Goal: Task Accomplishment & Management: Use online tool/utility

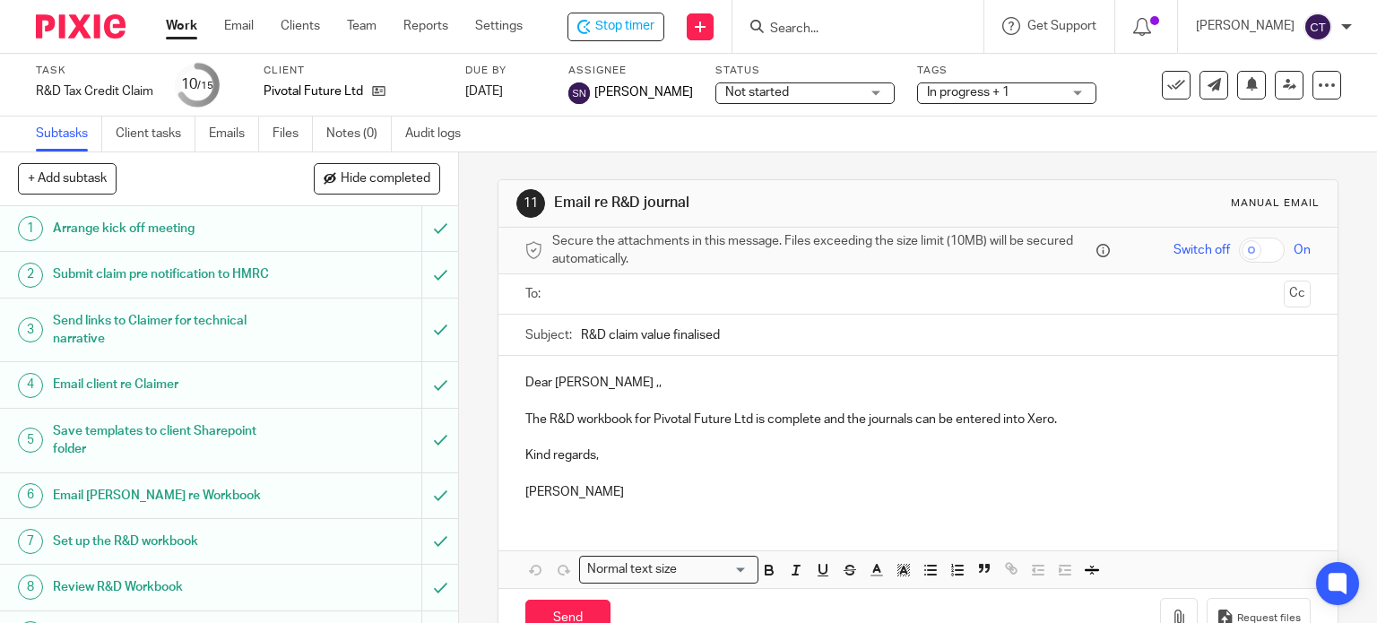
scroll to position [362, 0]
click at [775, 20] on form at bounding box center [866, 26] width 191 height 22
click at [807, 23] on input "Search" at bounding box center [851, 30] width 161 height 16
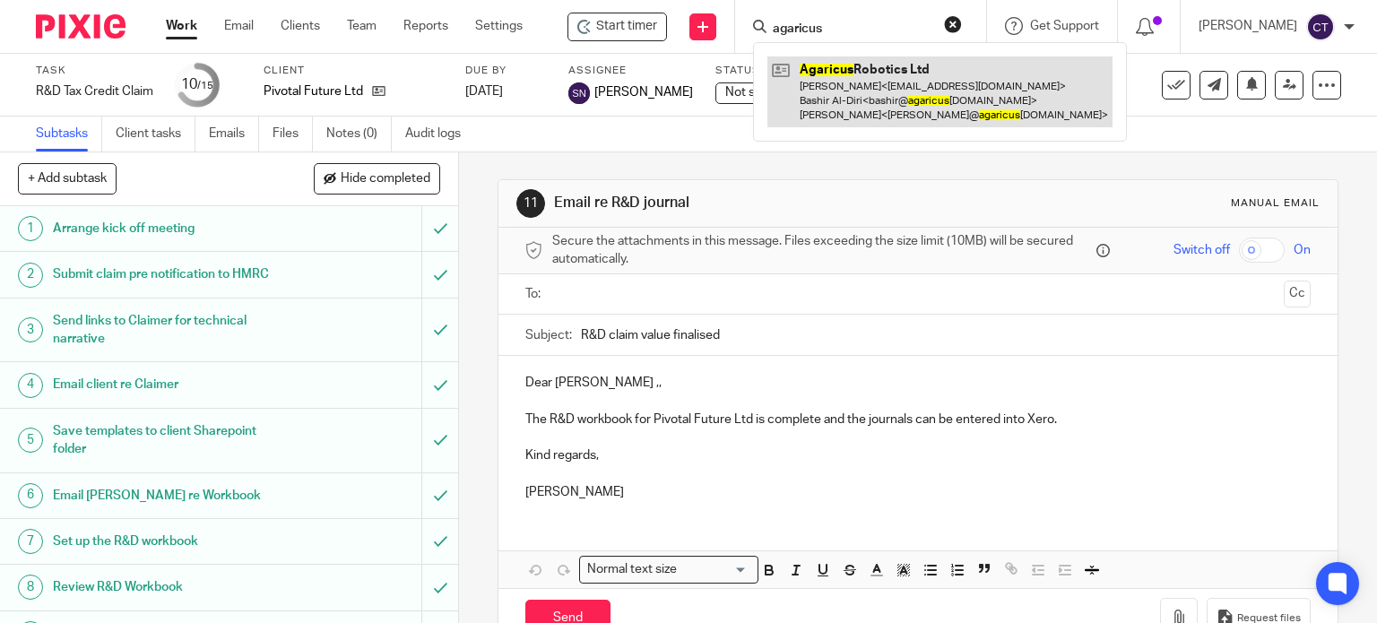
type input "agaricus"
click at [833, 90] on link at bounding box center [939, 91] width 345 height 71
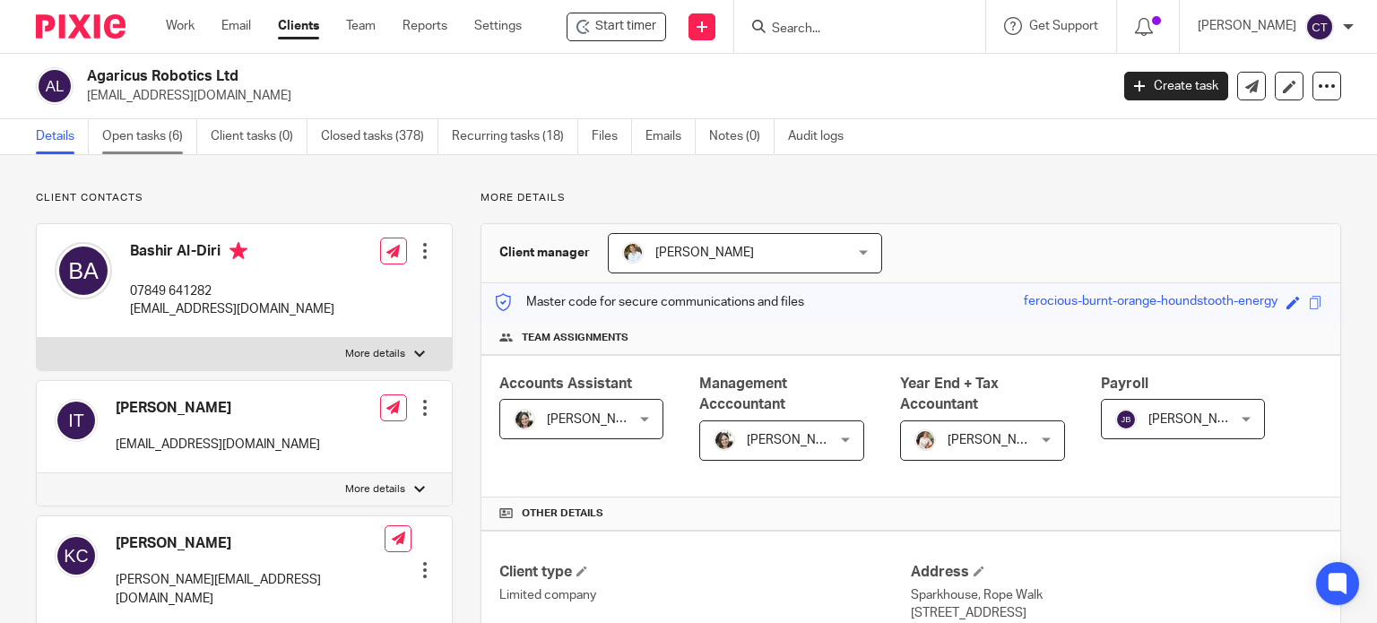
click at [125, 142] on link "Open tasks (6)" at bounding box center [149, 136] width 95 height 35
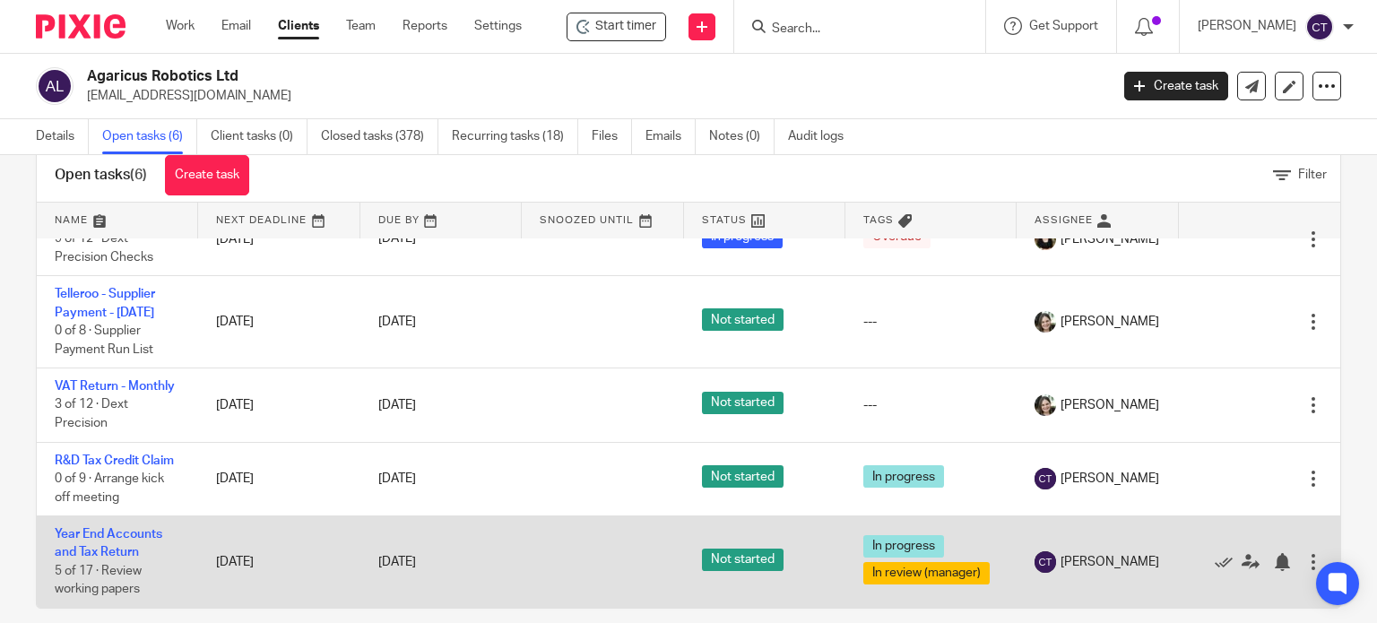
scroll to position [64, 0]
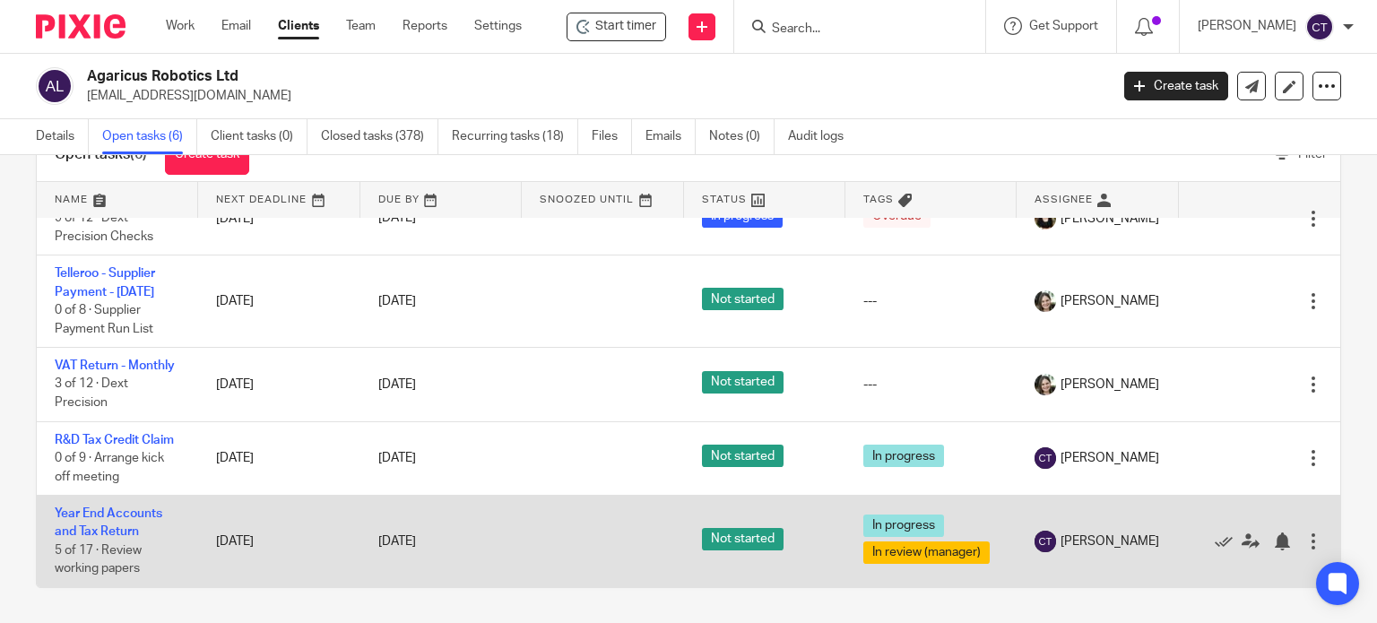
click at [93, 508] on td "Year End Accounts and Tax Return 5 of 17 · Review working papers" at bounding box center [117, 541] width 161 height 91
click at [88, 515] on link "Year End Accounts and Tax Return" at bounding box center [109, 522] width 108 height 30
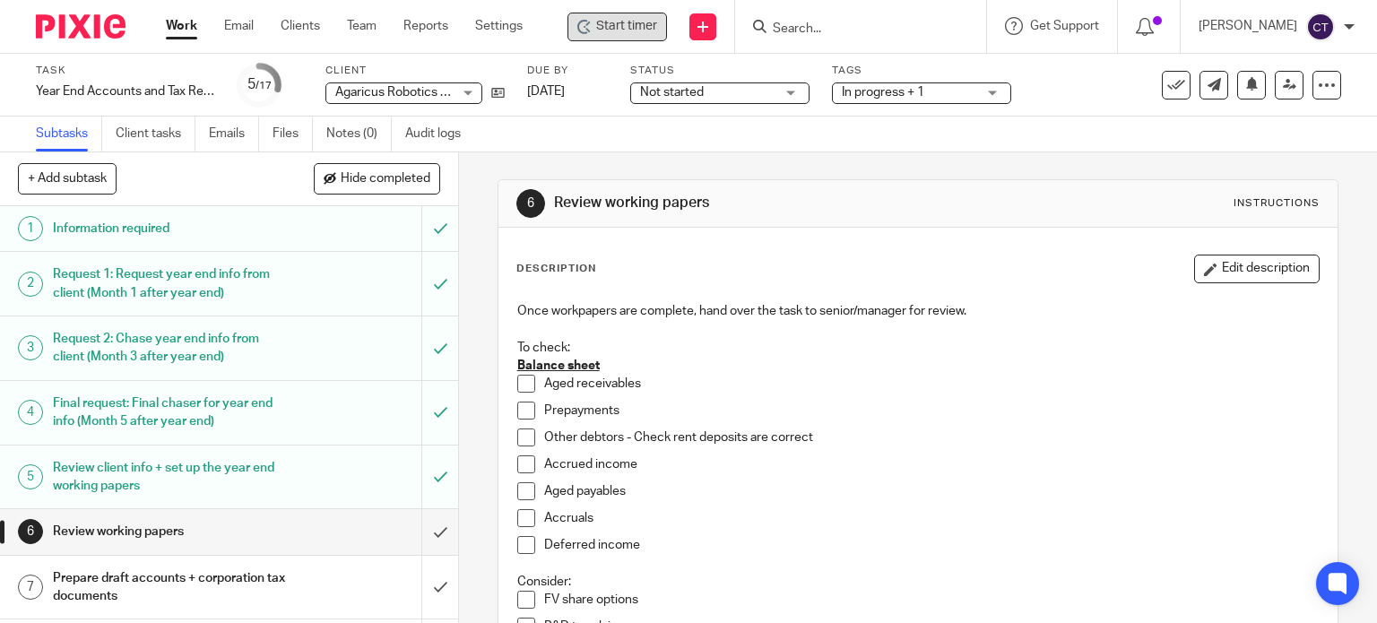
click at [603, 24] on span "Start timer" at bounding box center [626, 26] width 61 height 19
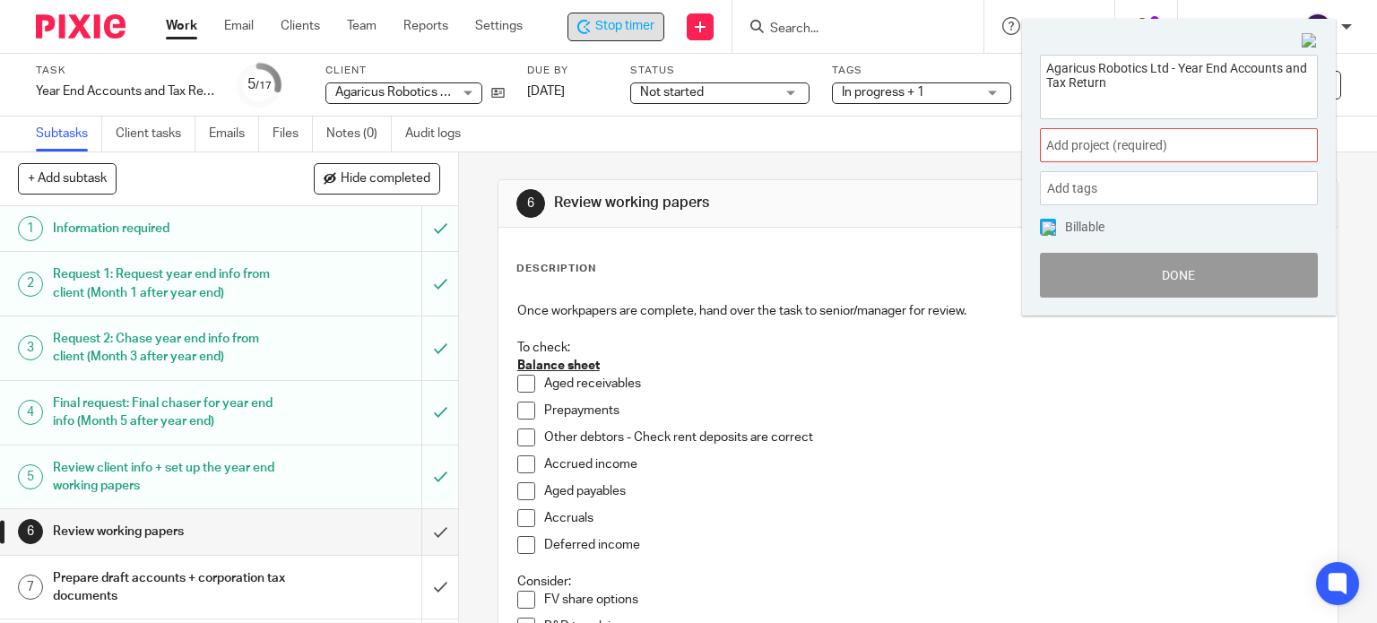
click at [1090, 141] on span "Add project (required) :" at bounding box center [1159, 145] width 226 height 19
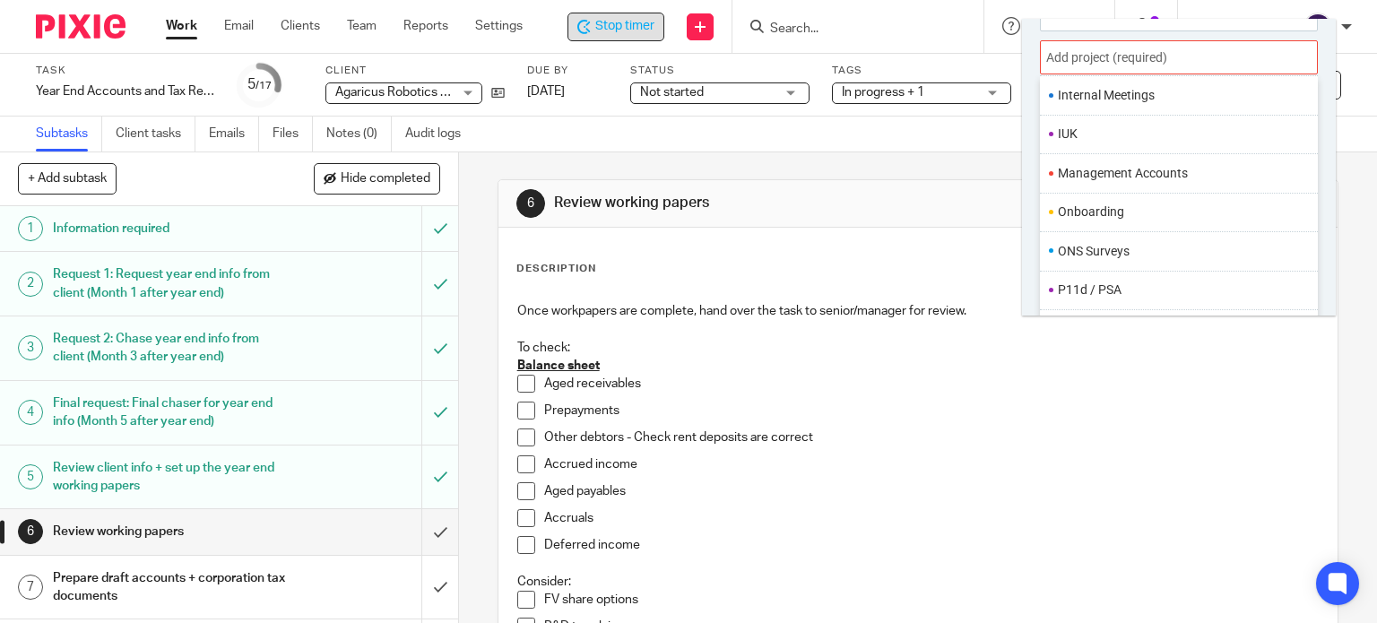
scroll to position [671, 0]
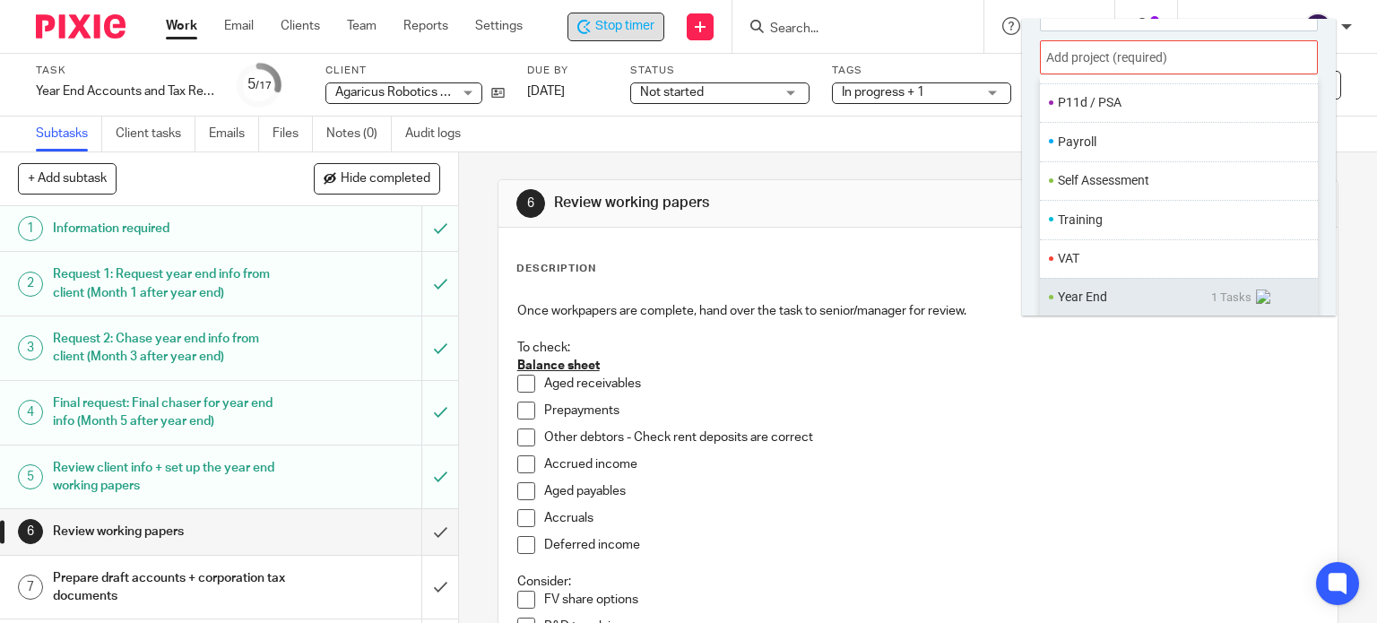
click at [1098, 300] on li "Year End" at bounding box center [1134, 297] width 153 height 19
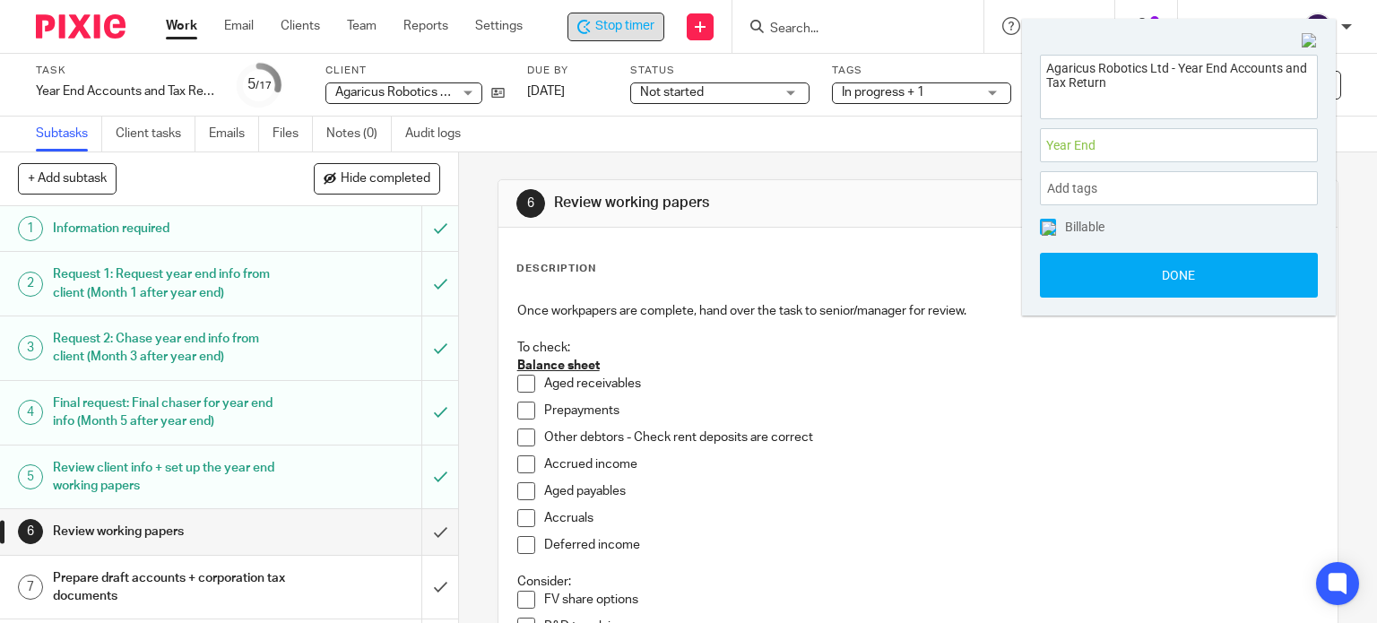
scroll to position [0, 0]
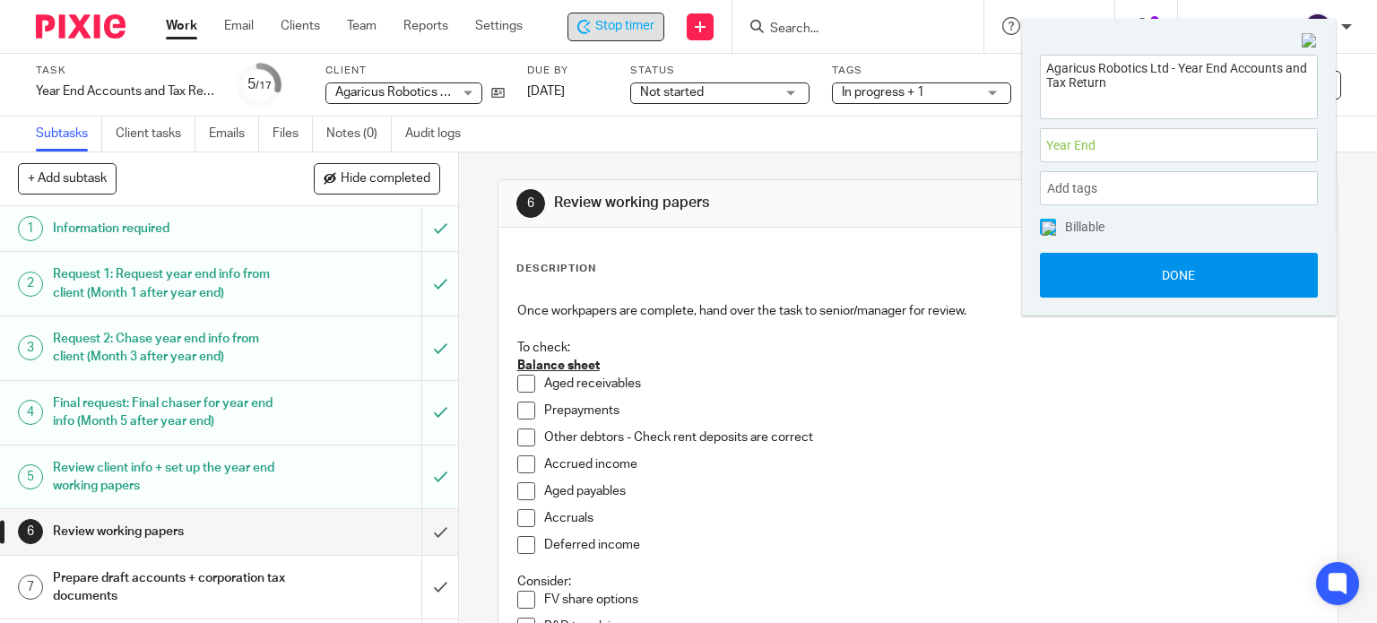
click at [1095, 274] on button "Done" at bounding box center [1179, 275] width 278 height 45
